Goal: Information Seeking & Learning: Learn about a topic

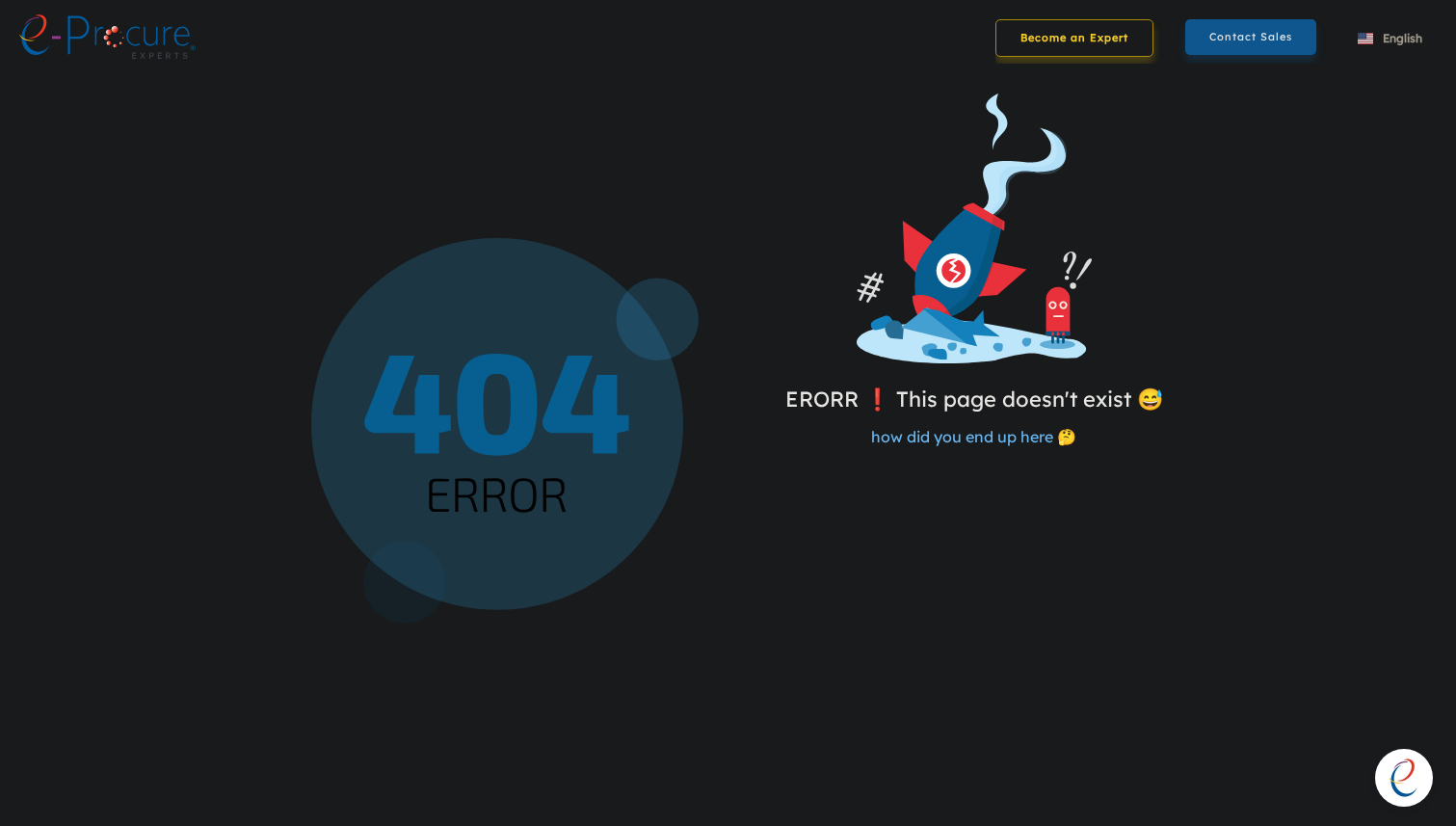
click at [1027, 36] on link "Become an Expert" at bounding box center [1074, 38] width 158 height 38
click at [1223, 43] on link "Contact Sales" at bounding box center [1250, 38] width 131 height 36
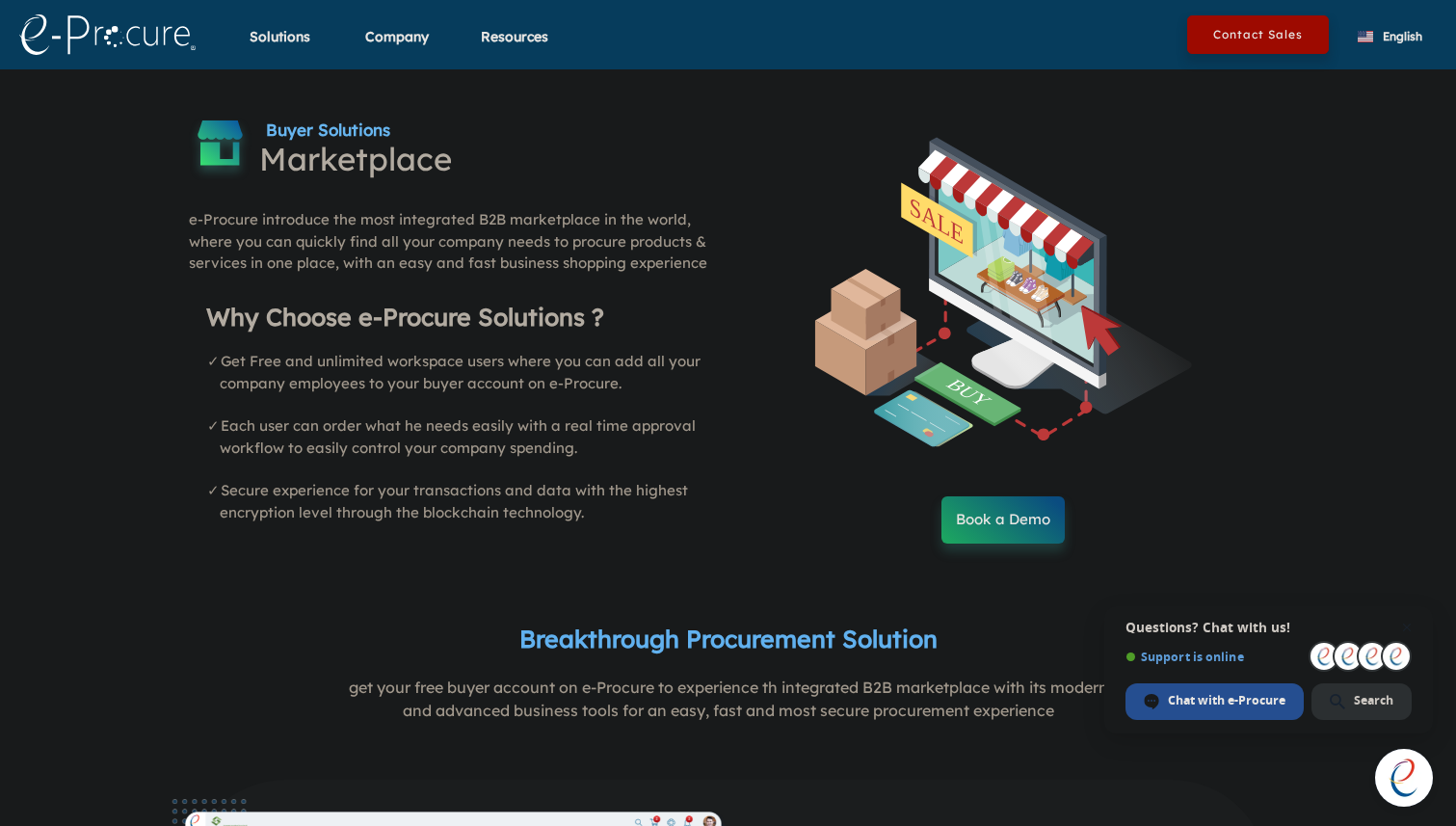
click at [119, 31] on img at bounding box center [107, 35] width 176 height 41
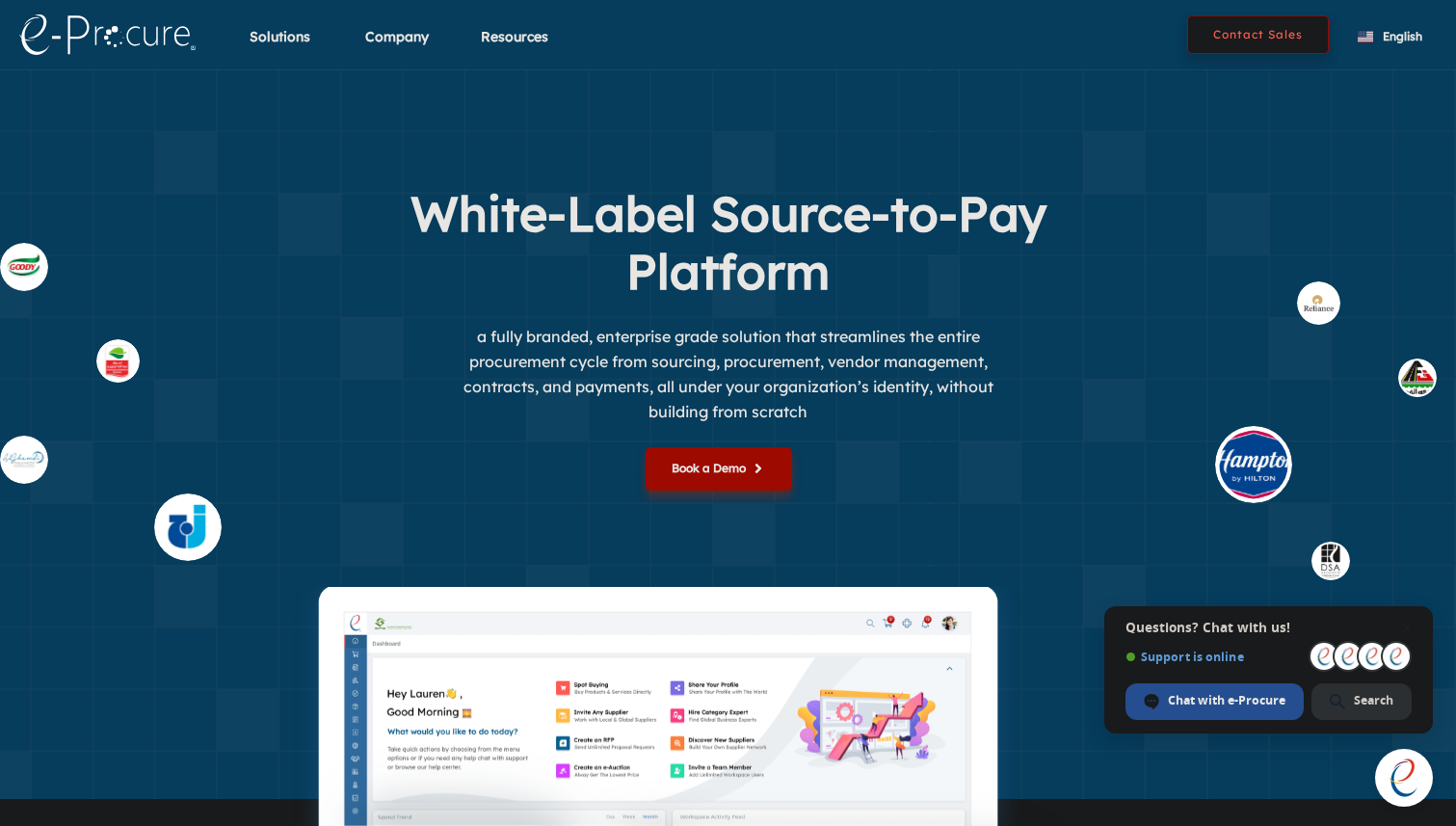
click at [1234, 33] on button "Contact Sales" at bounding box center [1258, 35] width 141 height 39
click at [1188, 696] on span "Chat with e-Procure" at bounding box center [1226, 701] width 117 height 17
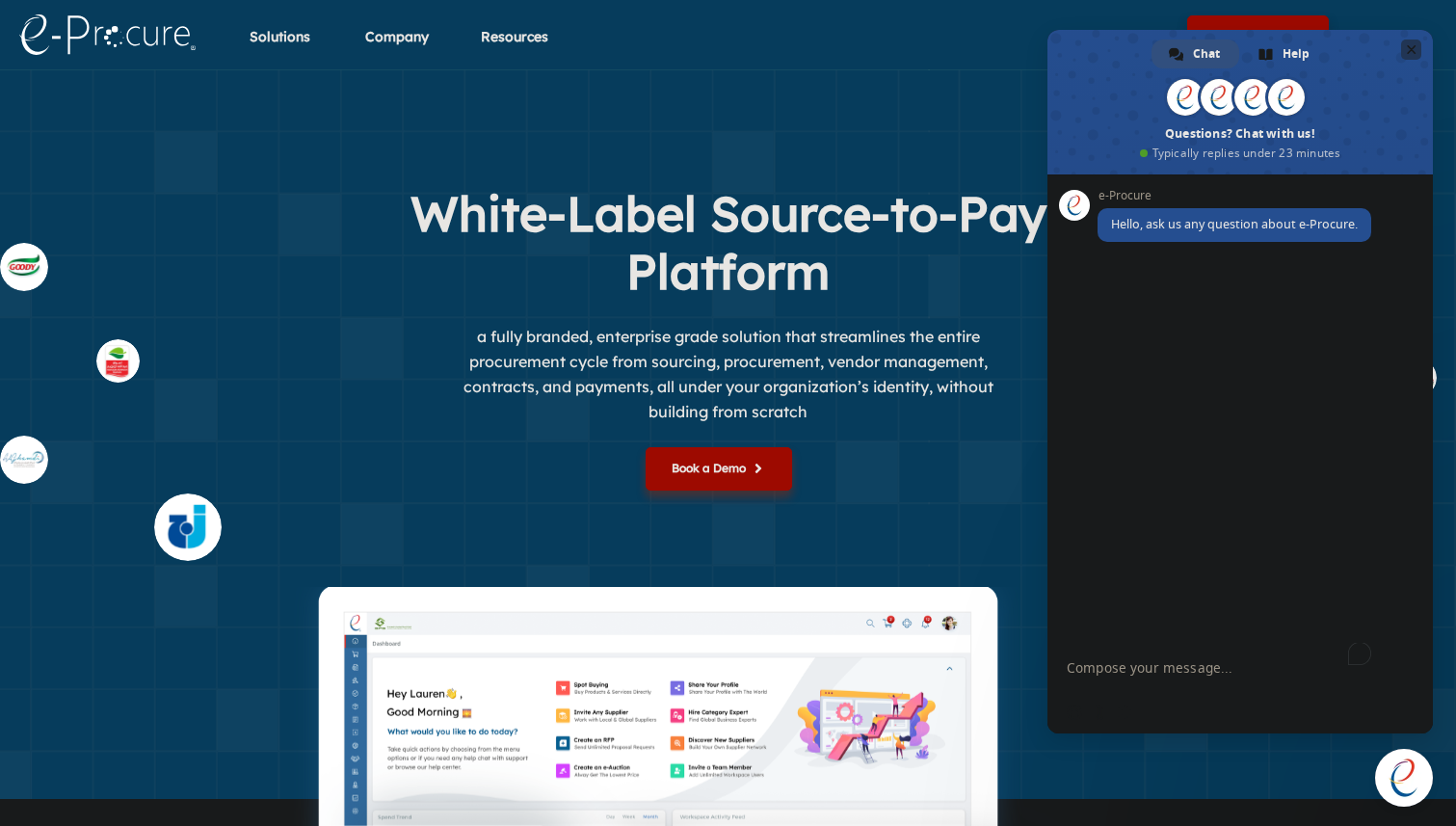
click at [1410, 52] on span "Close chat" at bounding box center [1411, 49] width 10 height 13
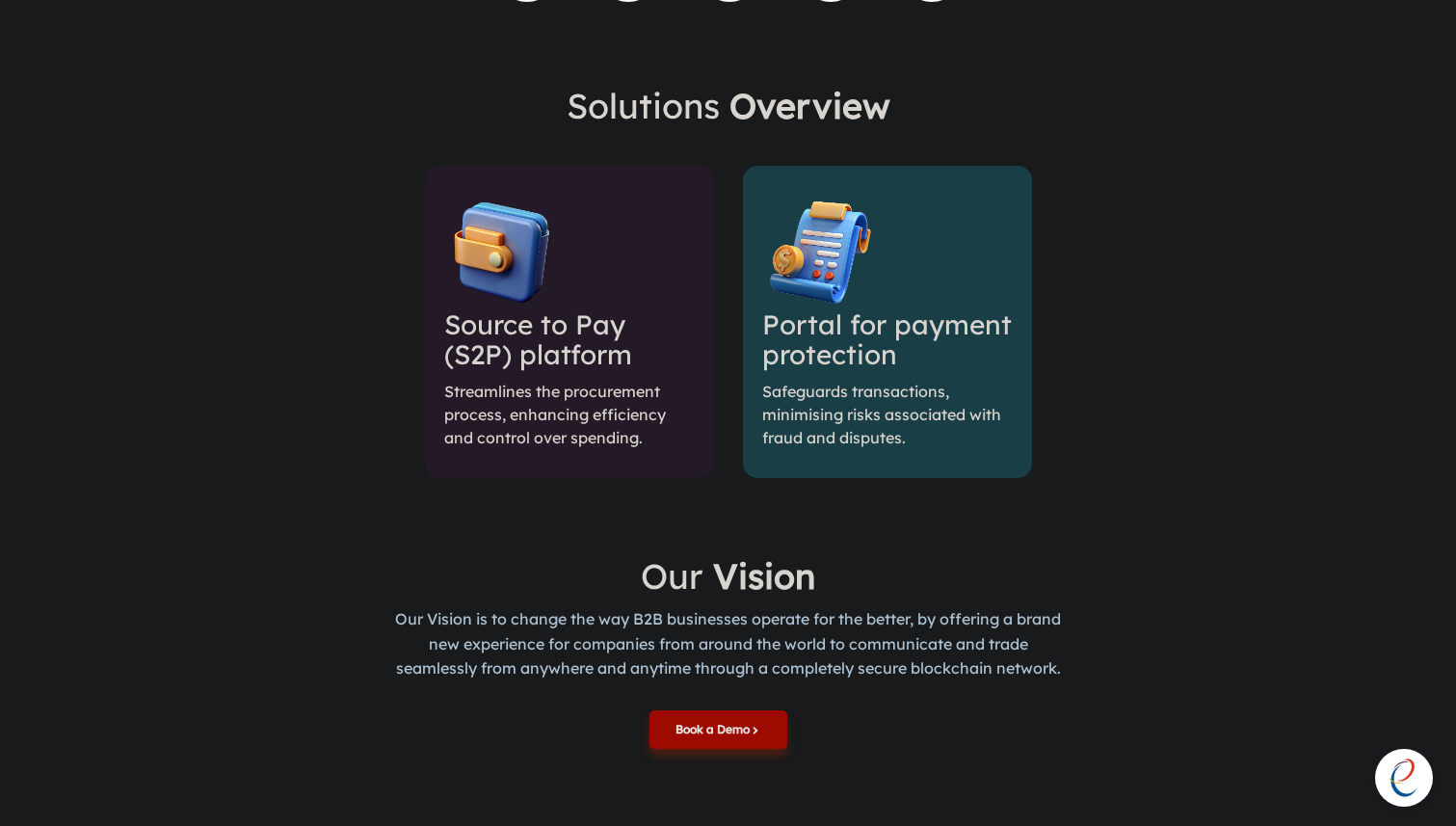
scroll to position [1501, 0]
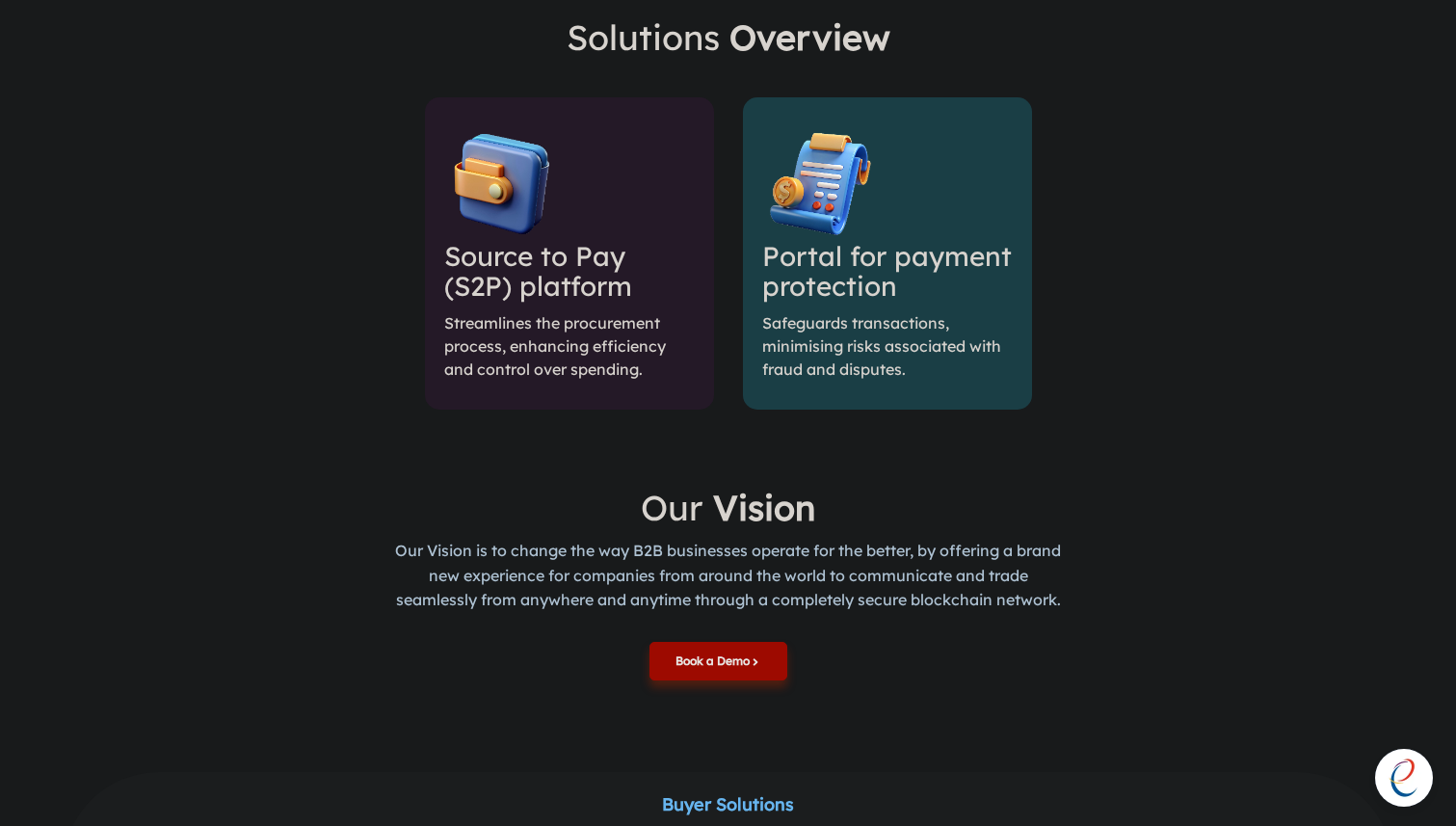
click at [561, 281] on h3 "Source to Pay (S2P) platform" at bounding box center [569, 272] width 251 height 60
click at [808, 312] on p "Safeguards transactions, minimising risks associated with fraud and disputes." at bounding box center [887, 346] width 251 height 70
click at [684, 656] on button "Book a Demo" at bounding box center [718, 659] width 137 height 39
